Goal: Check status: Check status

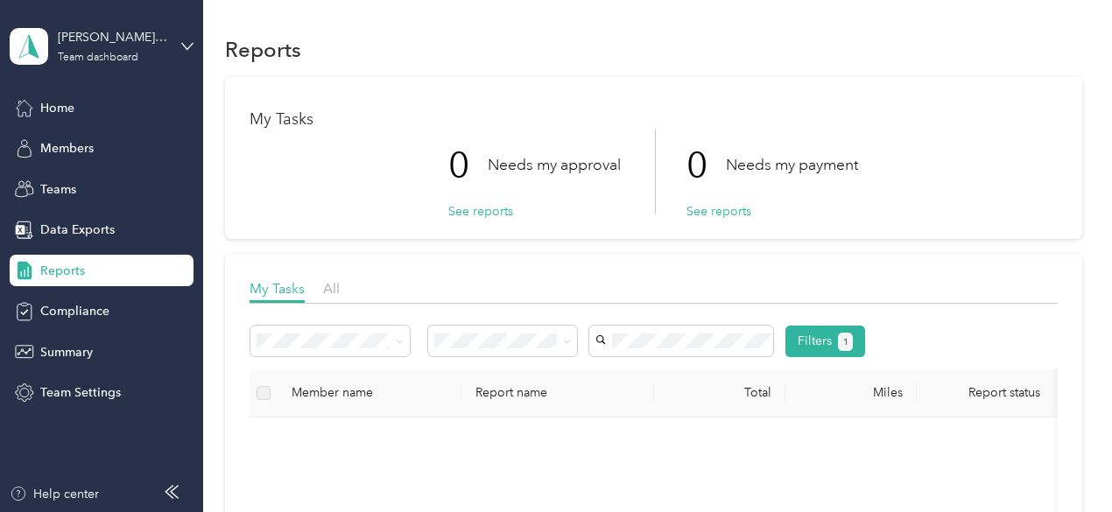
click at [77, 265] on span "Reports" at bounding box center [62, 271] width 45 height 18
click at [95, 274] on div "Reports" at bounding box center [102, 271] width 184 height 32
click at [62, 283] on div "Reports" at bounding box center [102, 271] width 184 height 32
